Goal: Task Accomplishment & Management: Complete application form

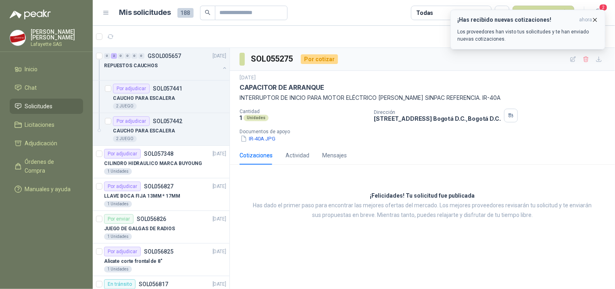
scroll to position [446, 0]
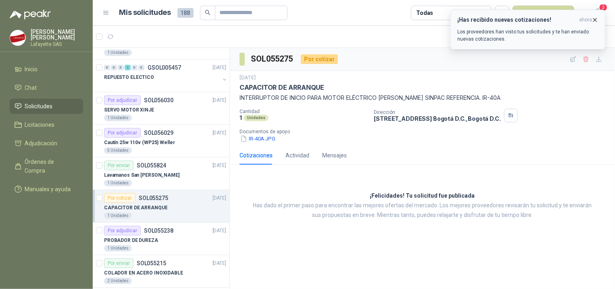
click at [512, 41] on p "Los proveedores han visto tus solicitudes y te han enviado nuevas cotizaciones." at bounding box center [527, 35] width 141 height 15
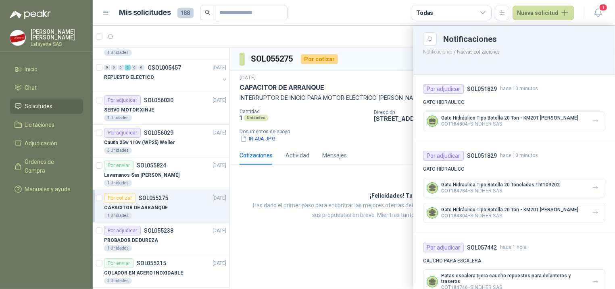
click at [239, 31] on div at bounding box center [354, 158] width 522 height 264
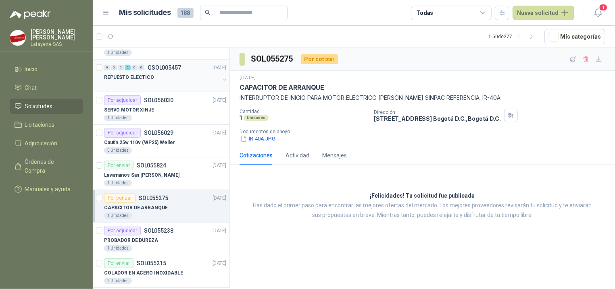
click at [152, 78] on div "REPUESTO ELECTICO" at bounding box center [162, 78] width 116 height 10
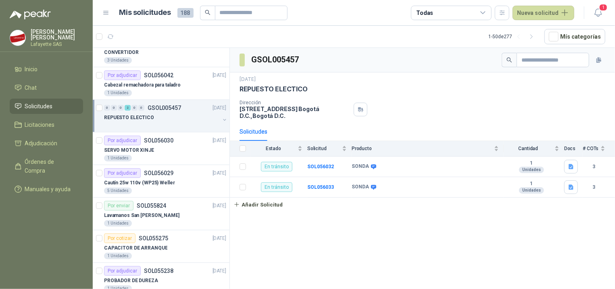
scroll to position [283, 0]
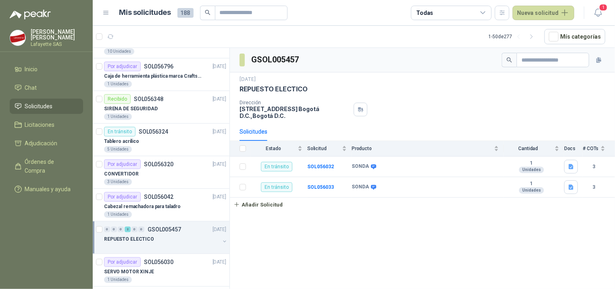
click at [160, 244] on div "REPUESTO ELECTICO" at bounding box center [162, 240] width 116 height 10
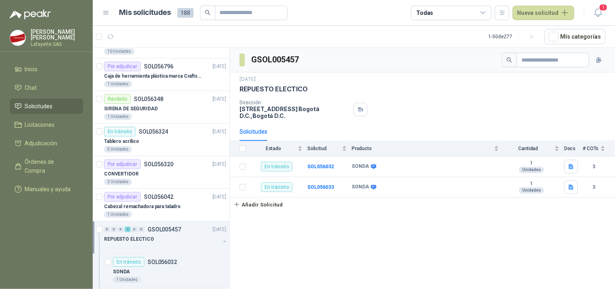
scroll to position [364, 0]
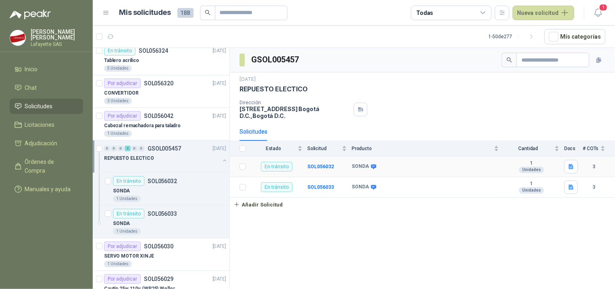
click at [358, 169] on b "SONDA" at bounding box center [360, 167] width 17 height 6
click at [327, 165] on b "SOL056032" at bounding box center [320, 167] width 27 height 6
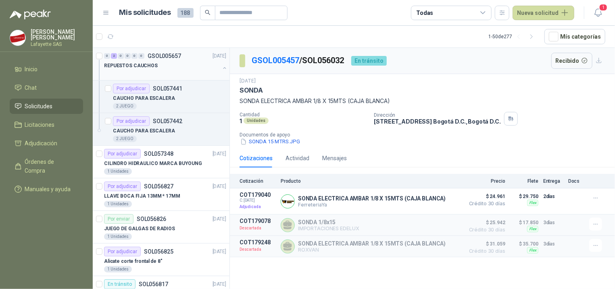
click at [126, 75] on div at bounding box center [162, 74] width 116 height 6
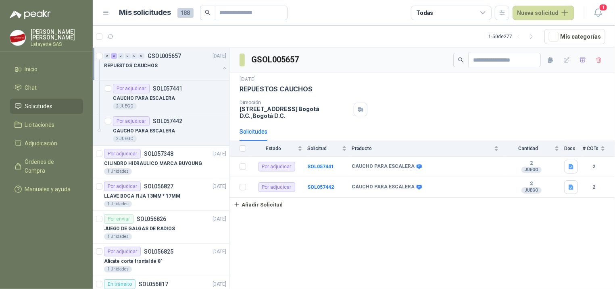
click at [157, 69] on div "REPUESTOS CAUCHOS" at bounding box center [162, 66] width 116 height 10
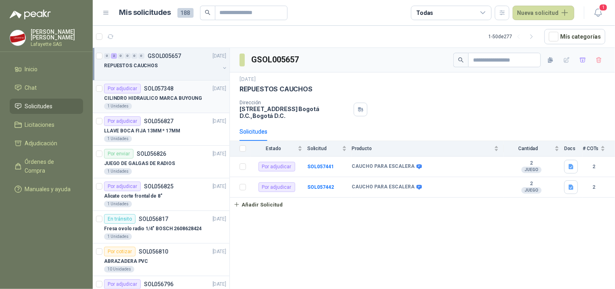
click at [182, 102] on p "CILINDRO HIDRAULICO MARCA BUYOUNG" at bounding box center [153, 99] width 98 height 8
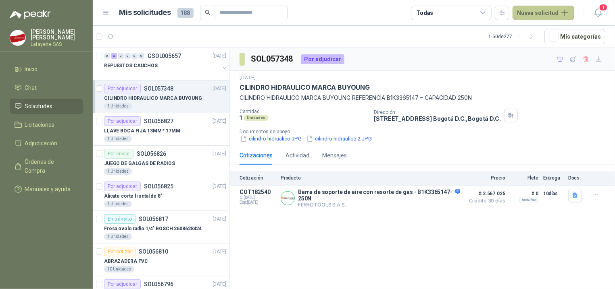
click at [540, 12] on button "Nueva solicitud" at bounding box center [543, 13] width 62 height 15
click at [537, 33] on link "Solicitud" at bounding box center [552, 32] width 69 height 14
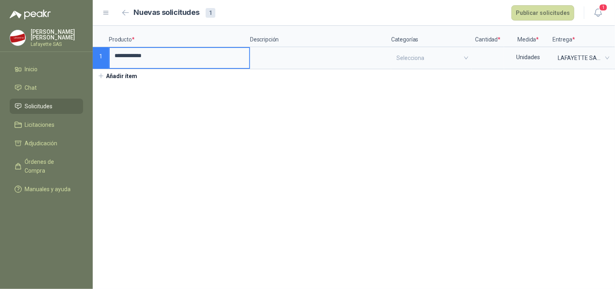
type input "**********"
click at [255, 107] on section "**********" at bounding box center [354, 158] width 522 height 264
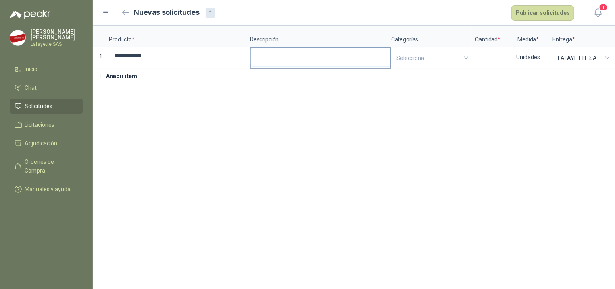
click at [258, 58] on textarea at bounding box center [321, 57] width 140 height 19
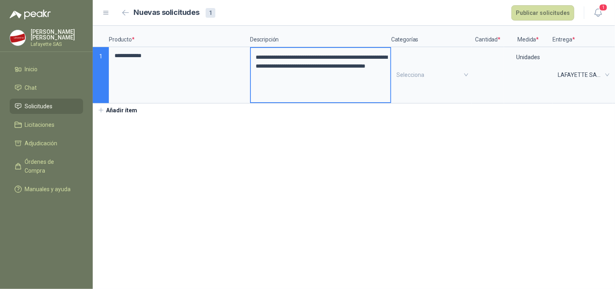
click at [284, 138] on section "**********" at bounding box center [354, 158] width 522 height 264
click at [400, 70] on div "Selecciona" at bounding box center [431, 75] width 79 height 54
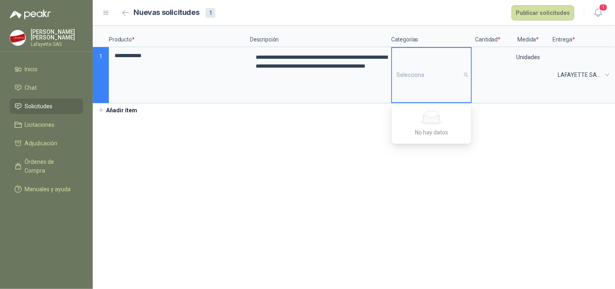
type input "*"
click at [532, 167] on section "**********" at bounding box center [354, 158] width 522 height 264
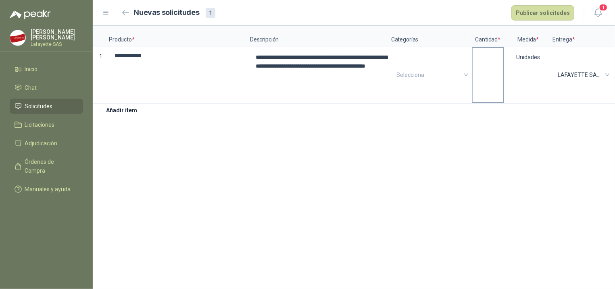
click at [491, 85] on label at bounding box center [488, 75] width 31 height 54
click at [491, 64] on input at bounding box center [488, 56] width 31 height 16
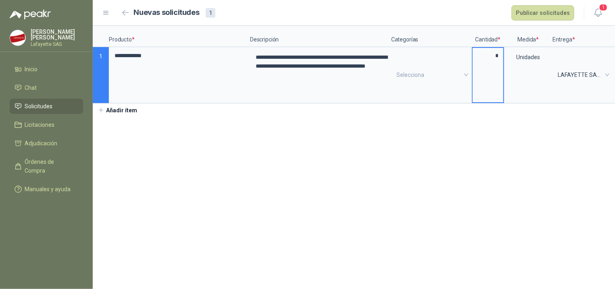
type input "*"
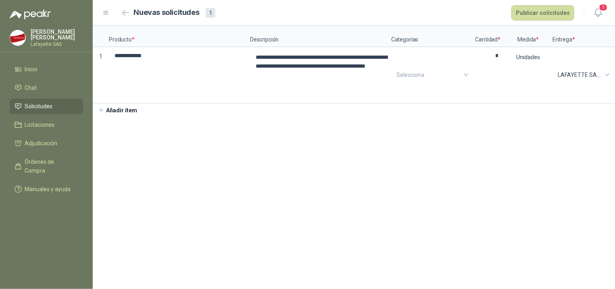
click at [487, 136] on section "**********" at bounding box center [354, 158] width 522 height 264
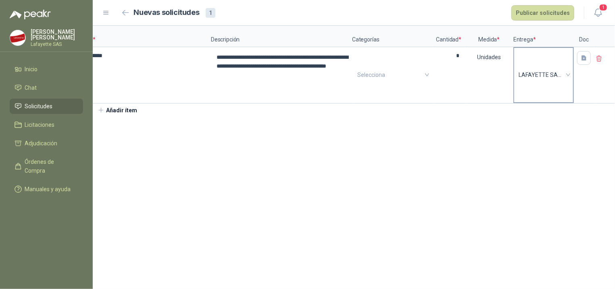
click at [565, 74] on span "LAFAYETTE SAS LAFAYETTE SAS" at bounding box center [543, 75] width 50 height 12
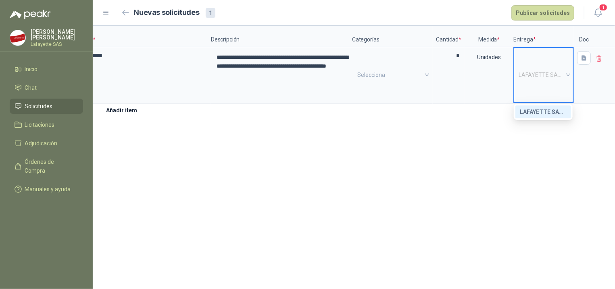
click at [565, 74] on span "LAFAYETTE SAS LAFAYETTE SAS" at bounding box center [543, 75] width 50 height 12
click at [459, 161] on section "**********" at bounding box center [354, 158] width 522 height 264
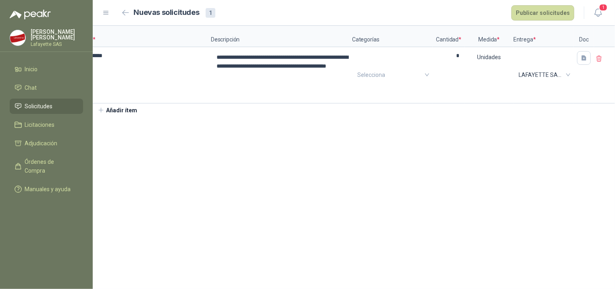
scroll to position [0, 0]
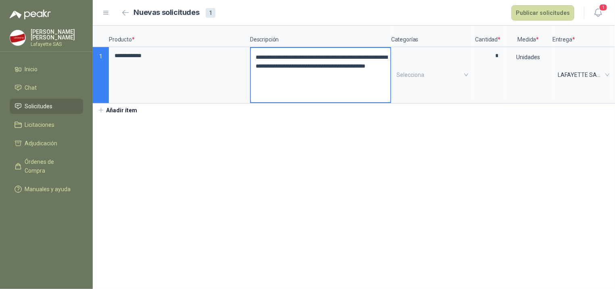
drag, startPoint x: 252, startPoint y: 58, endPoint x: 291, endPoint y: 82, distance: 44.9
click at [291, 82] on textarea "**********" at bounding box center [321, 75] width 140 height 54
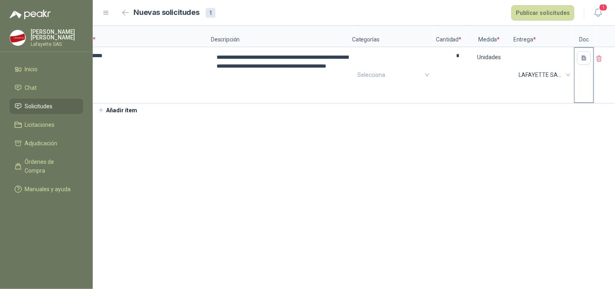
click at [575, 62] on div at bounding box center [584, 58] width 19 height 20
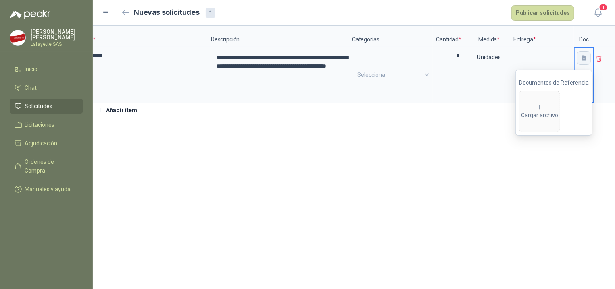
click at [581, 59] on icon "button" at bounding box center [584, 58] width 7 height 7
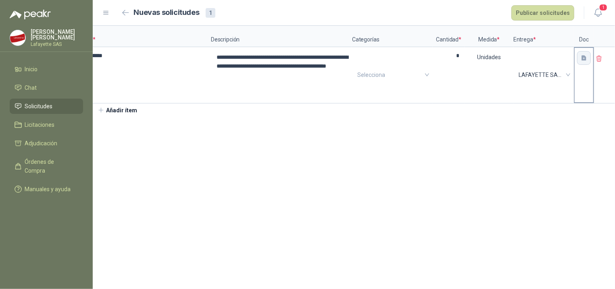
click at [579, 65] on button "button" at bounding box center [584, 58] width 14 height 14
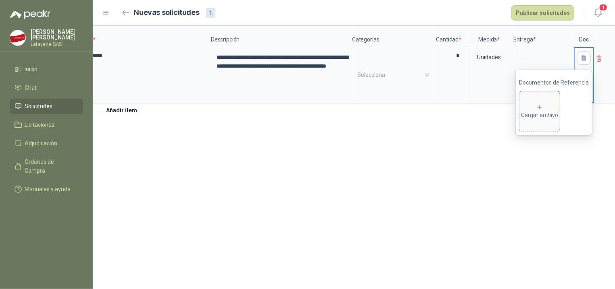
click at [529, 112] on div "Cargar archivo" at bounding box center [539, 112] width 37 height 16
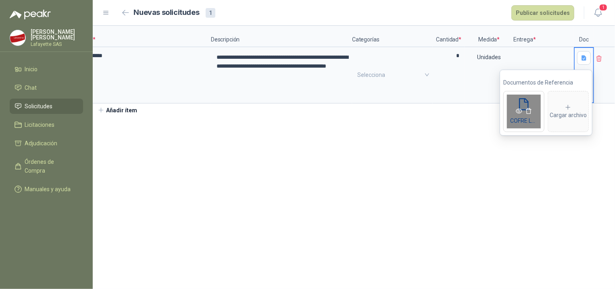
click at [516, 111] on icon "eye" at bounding box center [519, 111] width 6 height 5
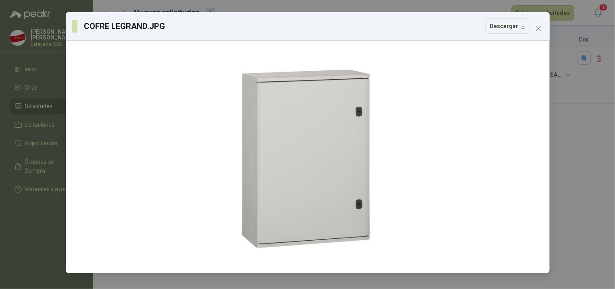
click at [586, 198] on div "COFRE [PERSON_NAME].JPG Descargar" at bounding box center [307, 144] width 615 height 289
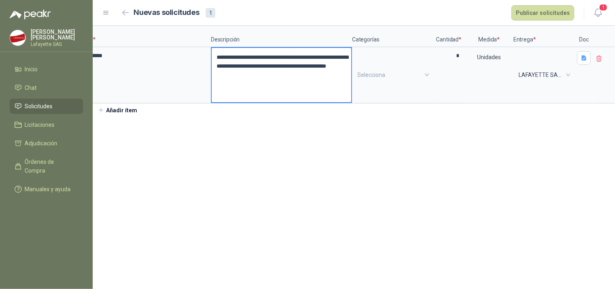
type textarea "**********"
click at [289, 153] on section "**********" at bounding box center [354, 158] width 522 height 264
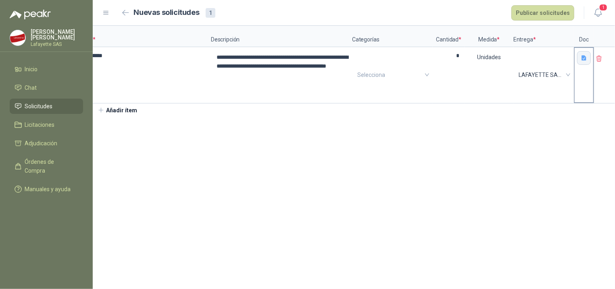
click at [583, 56] on icon "button" at bounding box center [583, 57] width 5 height 5
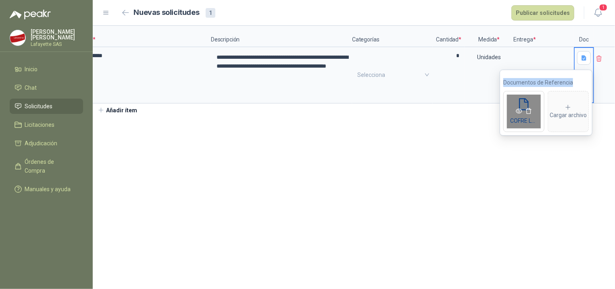
click at [516, 112] on icon "eye" at bounding box center [519, 111] width 6 height 6
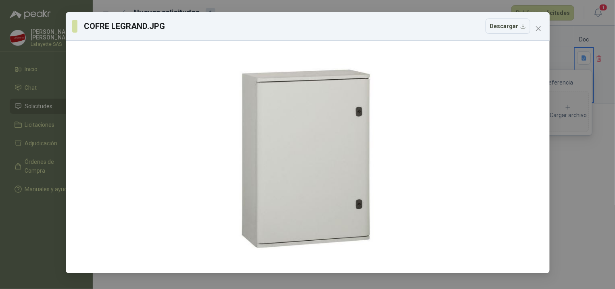
click at [578, 166] on div "COFRE [PERSON_NAME].JPG Descargar" at bounding box center [307, 144] width 615 height 289
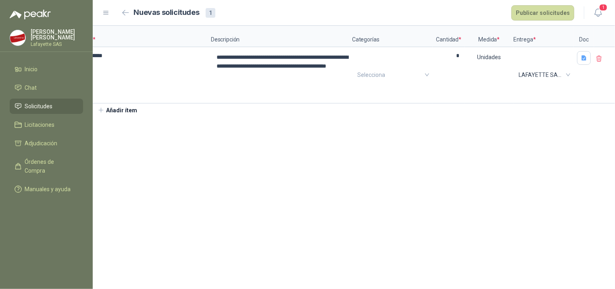
scroll to position [0, 0]
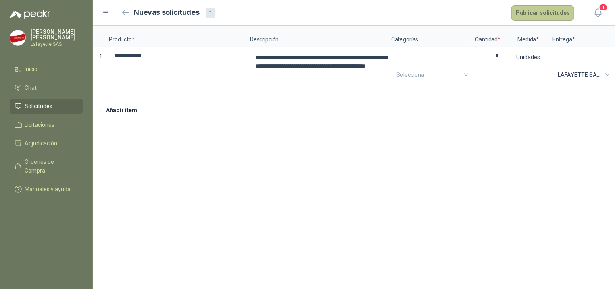
click at [545, 12] on button "Publicar solicitudes" at bounding box center [542, 12] width 63 height 15
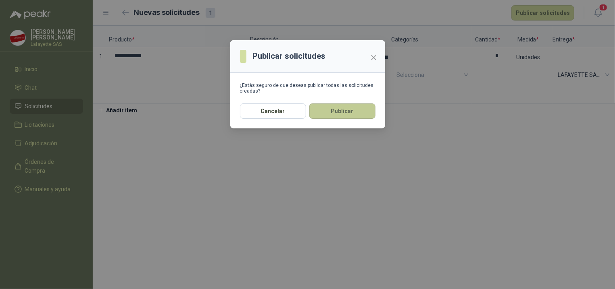
click at [332, 112] on button "Publicar" at bounding box center [342, 111] width 66 height 15
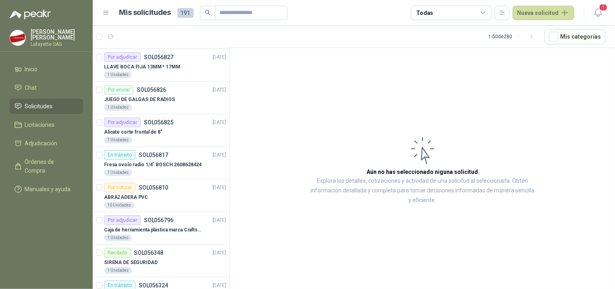
scroll to position [202, 0]
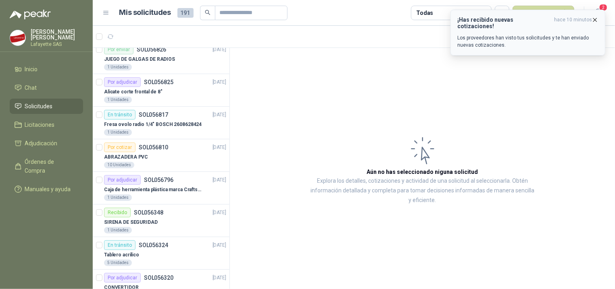
click at [559, 47] on button "¡Has recibido nuevas cotizaciones! hace 10 minutos Los proveedores han visto tu…" at bounding box center [527, 33] width 155 height 46
